Goal: Task Accomplishment & Management: Manage account settings

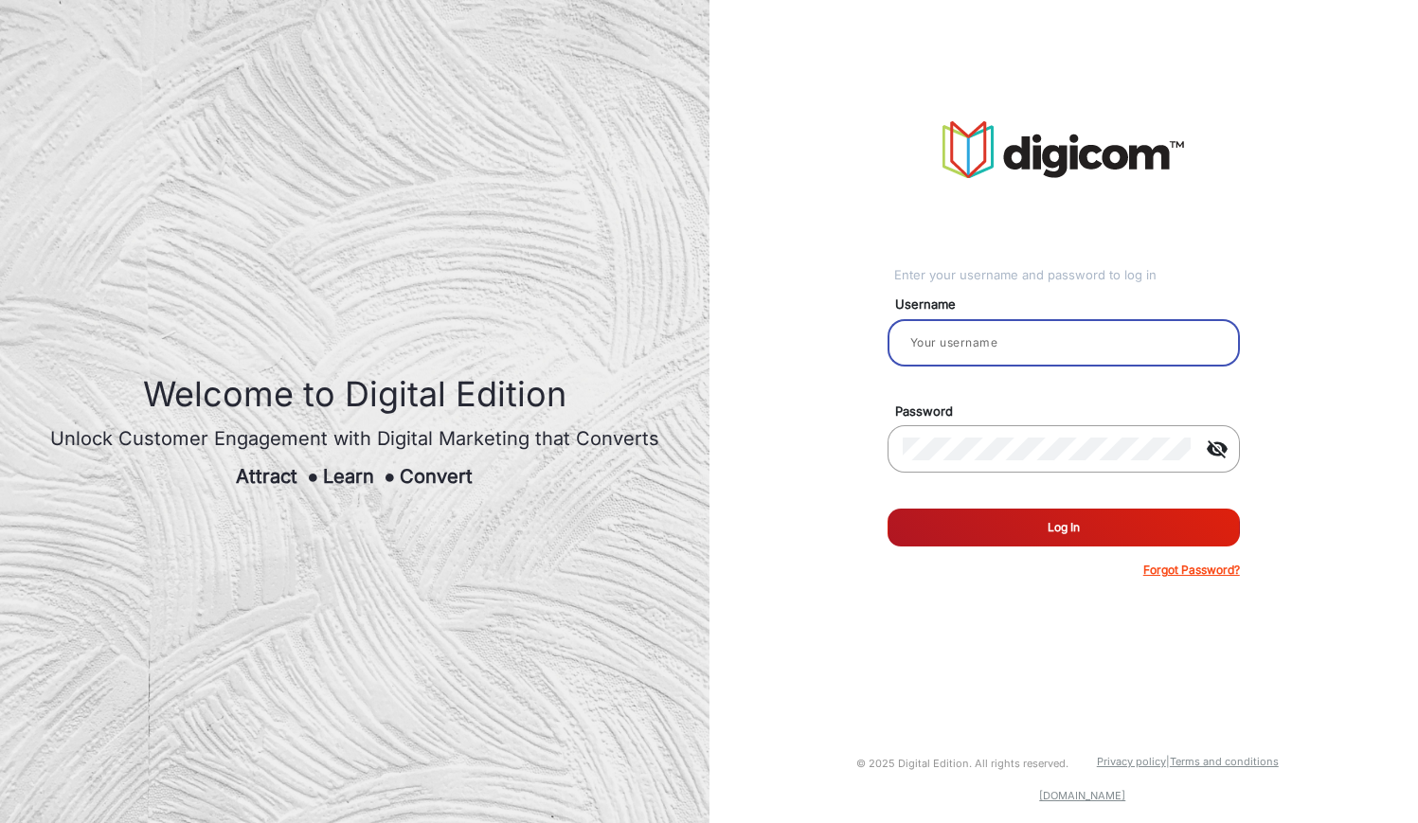
click at [1063, 343] on input "email" at bounding box center [1064, 343] width 322 height 23
type input "Hamish"
click at [888, 509] on button "Log In" at bounding box center [1064, 528] width 352 height 38
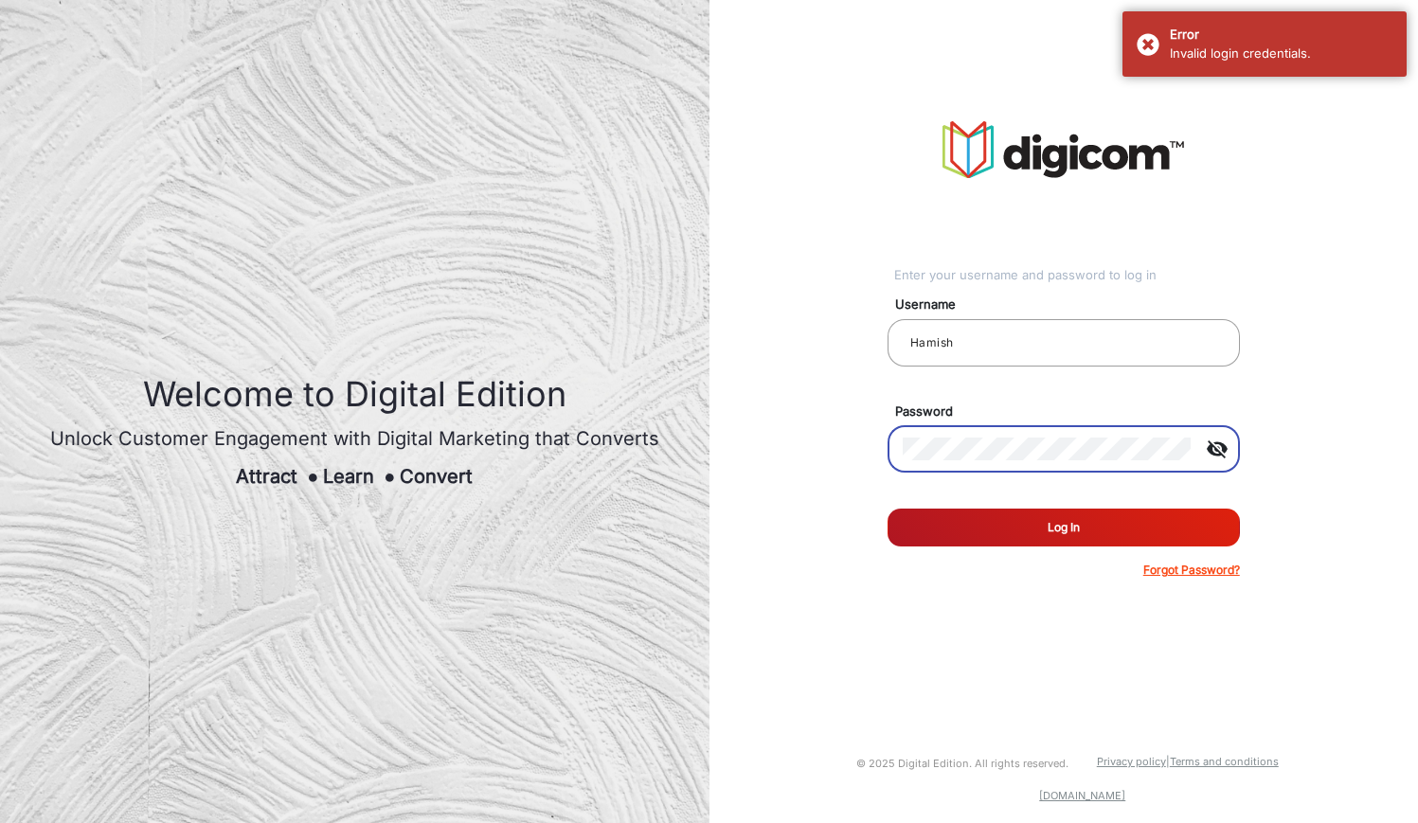
click at [888, 509] on button "Log In" at bounding box center [1064, 528] width 352 height 38
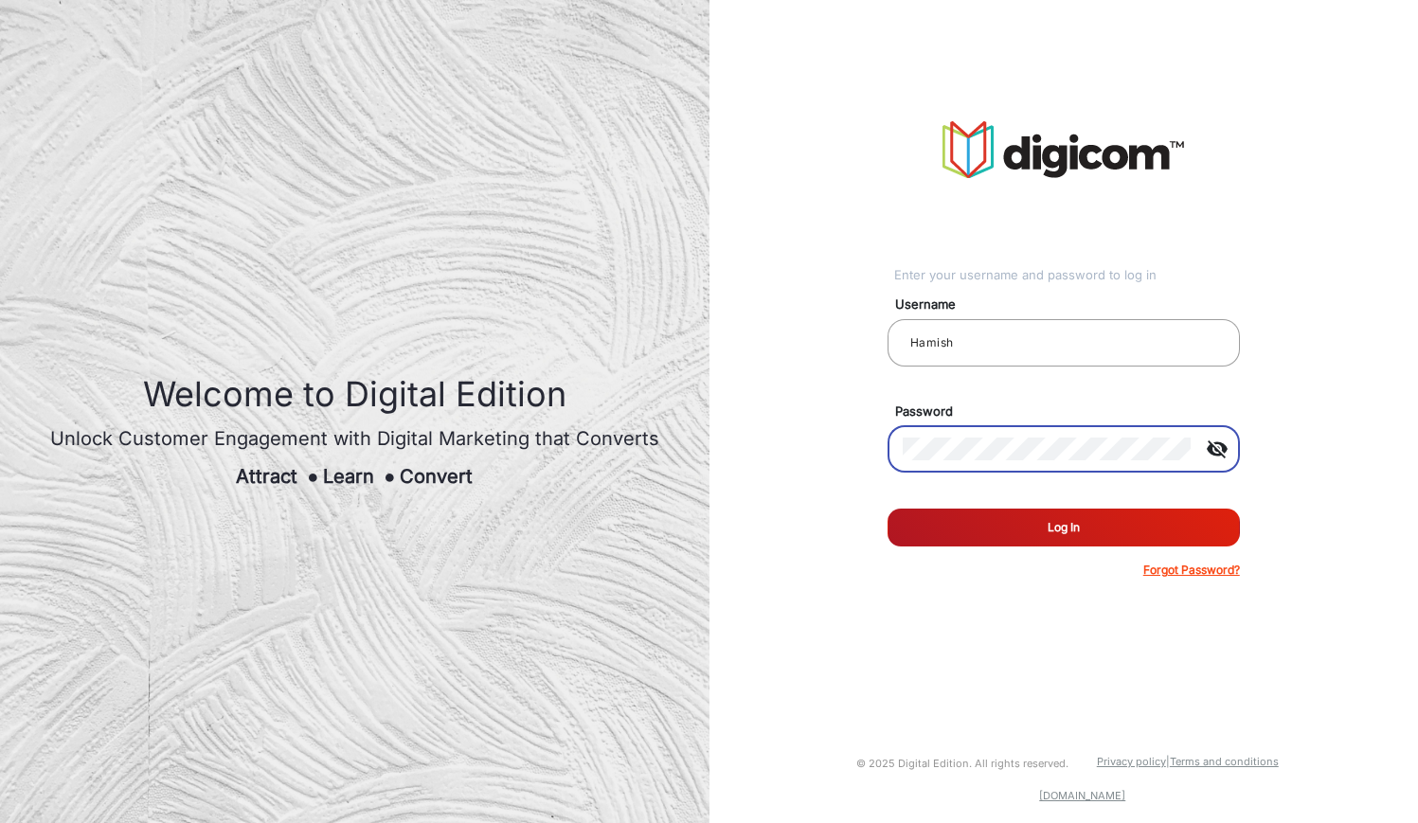
click at [888, 509] on button "Log In" at bounding box center [1064, 528] width 352 height 38
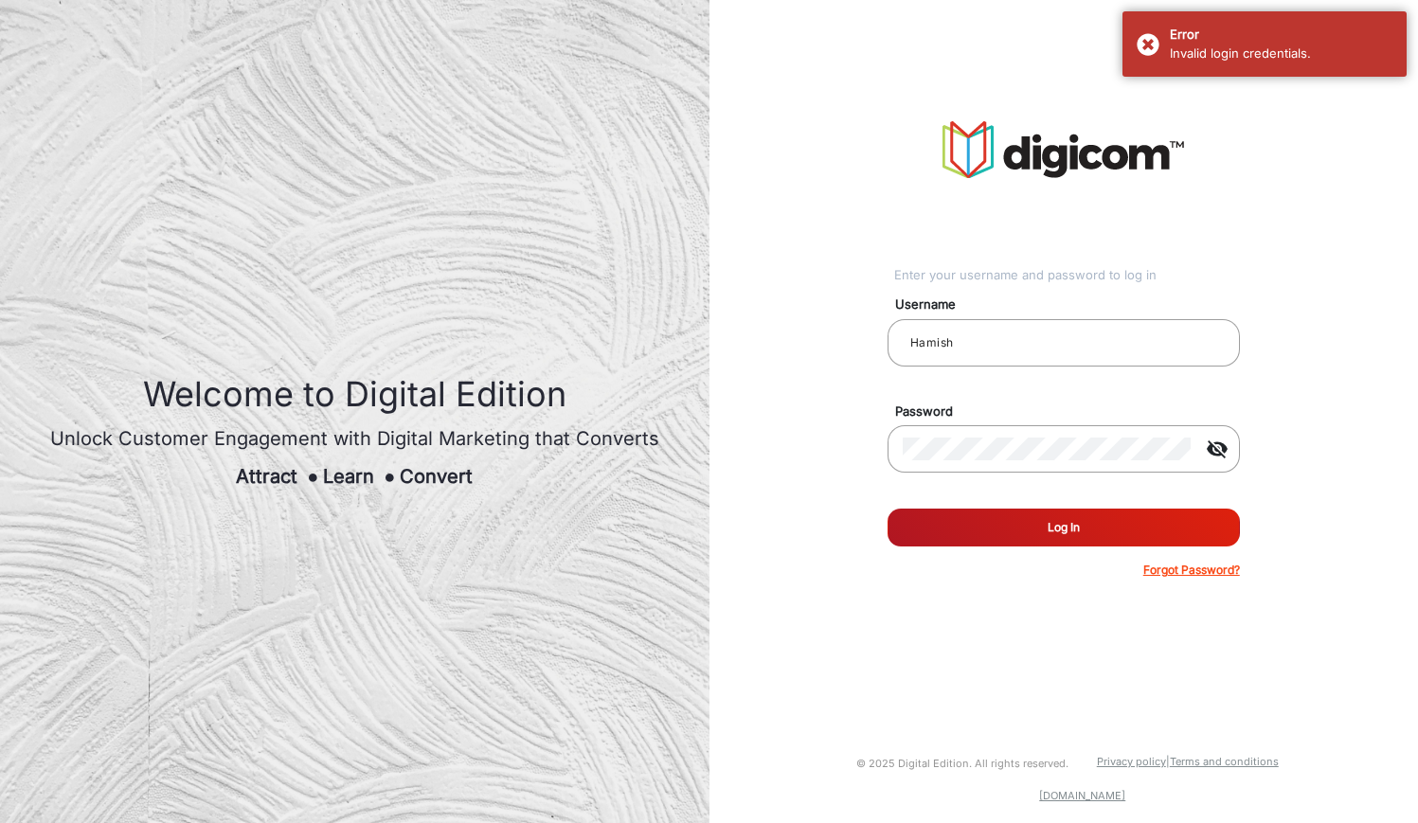
click at [1023, 528] on button "Log In" at bounding box center [1064, 528] width 352 height 38
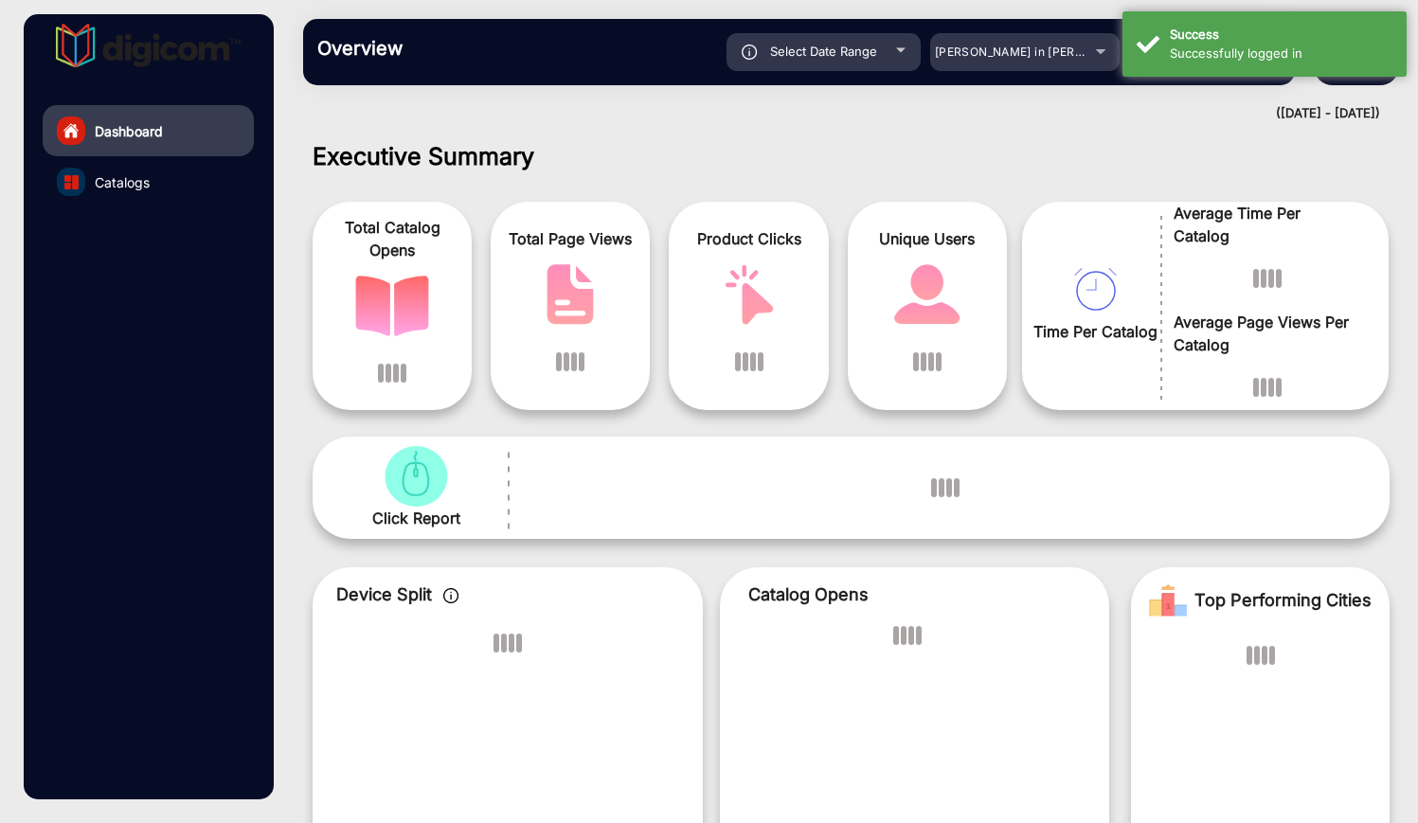
scroll to position [14, 0]
